Goal: Information Seeking & Learning: Learn about a topic

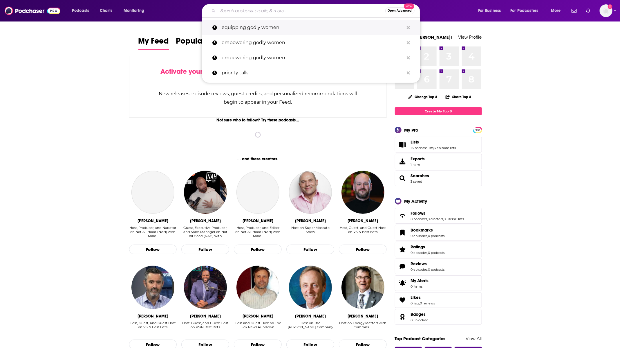
click at [244, 28] on p "equipping godly women" at bounding box center [313, 27] width 182 height 15
type input "equipping godly women"
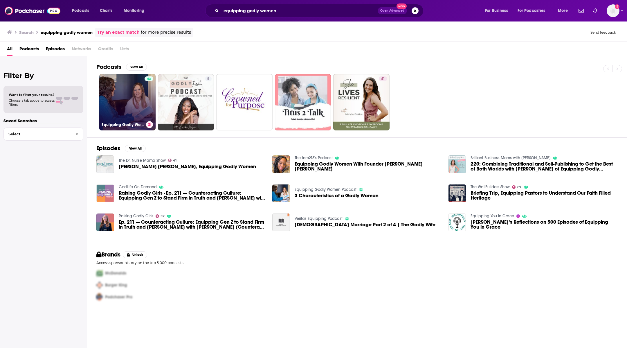
click at [121, 99] on link "Equipping Godly Women Podcast" at bounding box center [127, 102] width 56 height 56
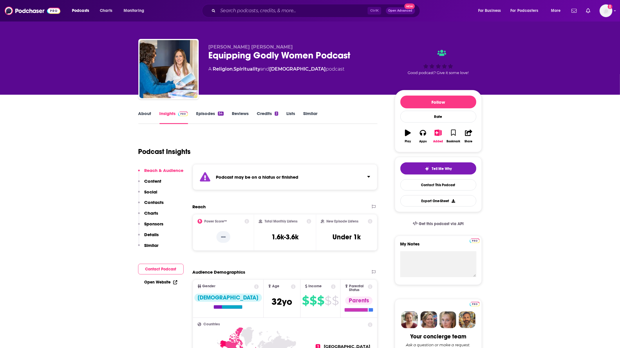
click at [145, 112] on link "About" at bounding box center [144, 117] width 13 height 13
